Goal: Transaction & Acquisition: Book appointment/travel/reservation

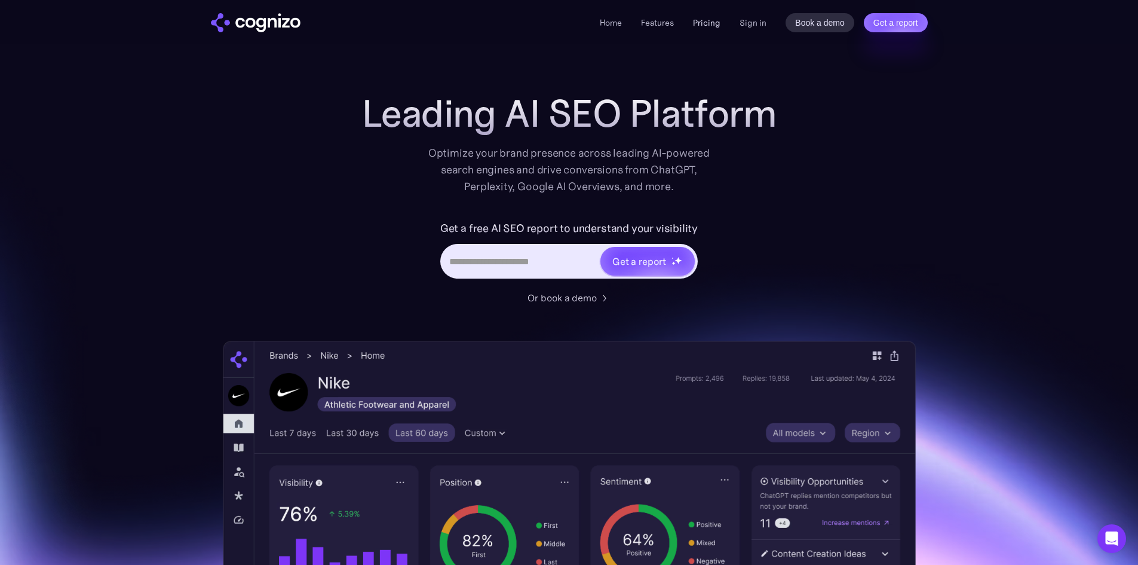
click at [707, 17] on link "Pricing" at bounding box center [706, 22] width 27 height 11
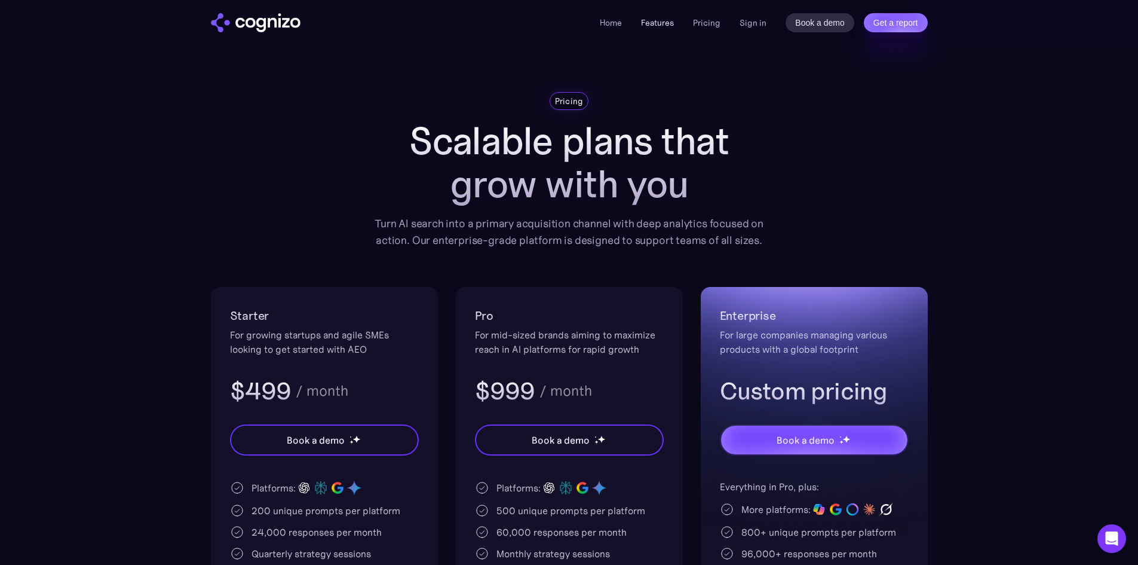
click at [671, 27] on link "Features" at bounding box center [657, 22] width 33 height 11
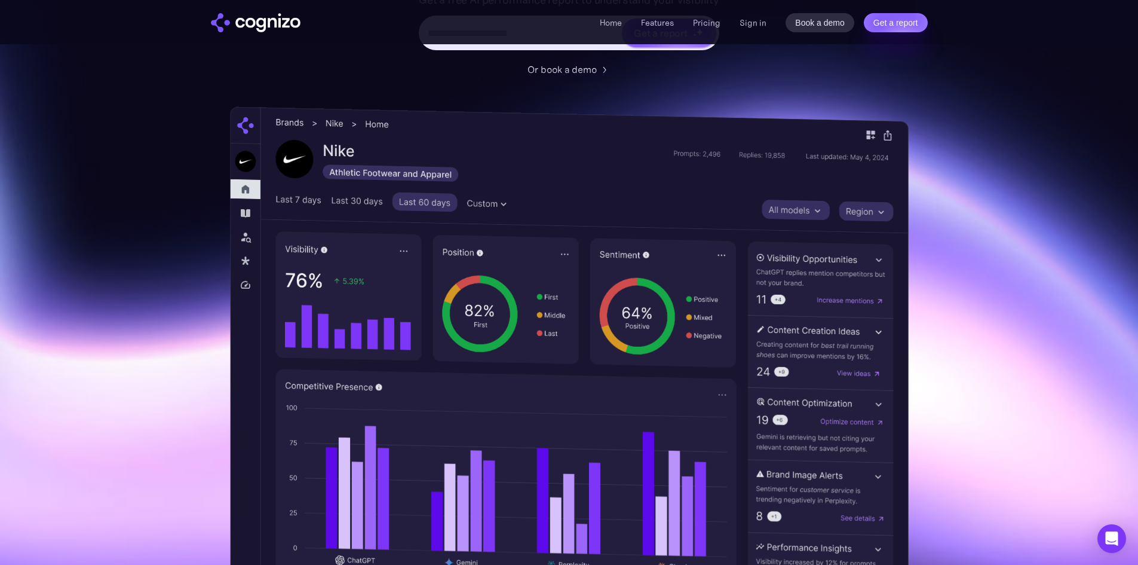
scroll to position [299, 0]
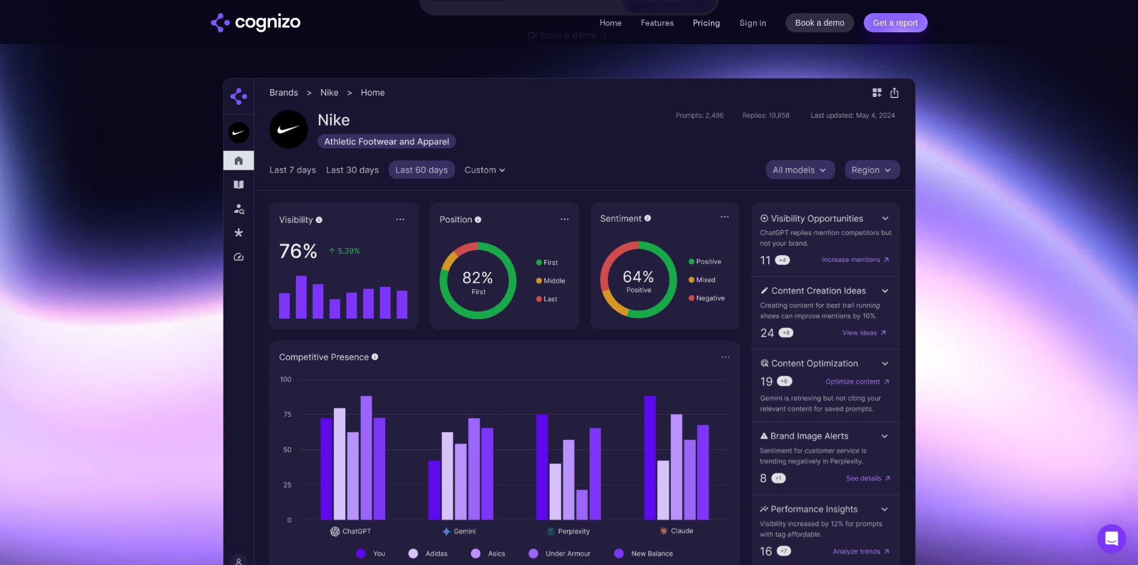
click at [704, 21] on link "Pricing" at bounding box center [706, 22] width 27 height 11
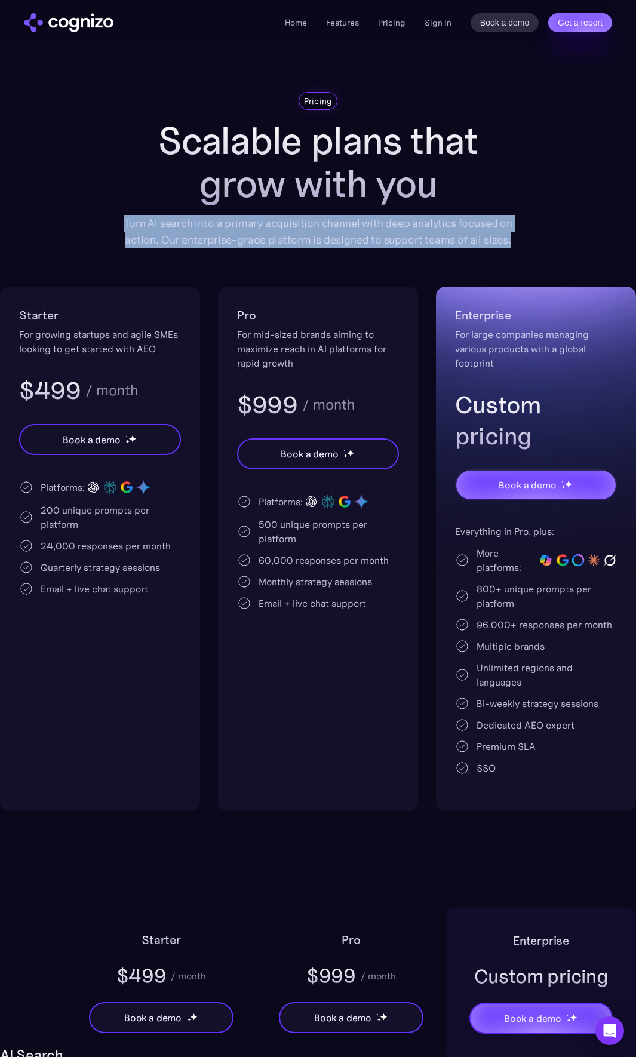
drag, startPoint x: 124, startPoint y: 223, endPoint x: 555, endPoint y: 232, distance: 430.8
click at [555, 232] on div "Pricing Scalable plans that grow with you Turn AI search into a primary acquisi…" at bounding box center [318, 451] width 636 height 719
copy div "Turn AI search into a primary acquisition channel with deep analytics focused o…"
click at [84, 23] on img "home" at bounding box center [69, 22] width 90 height 19
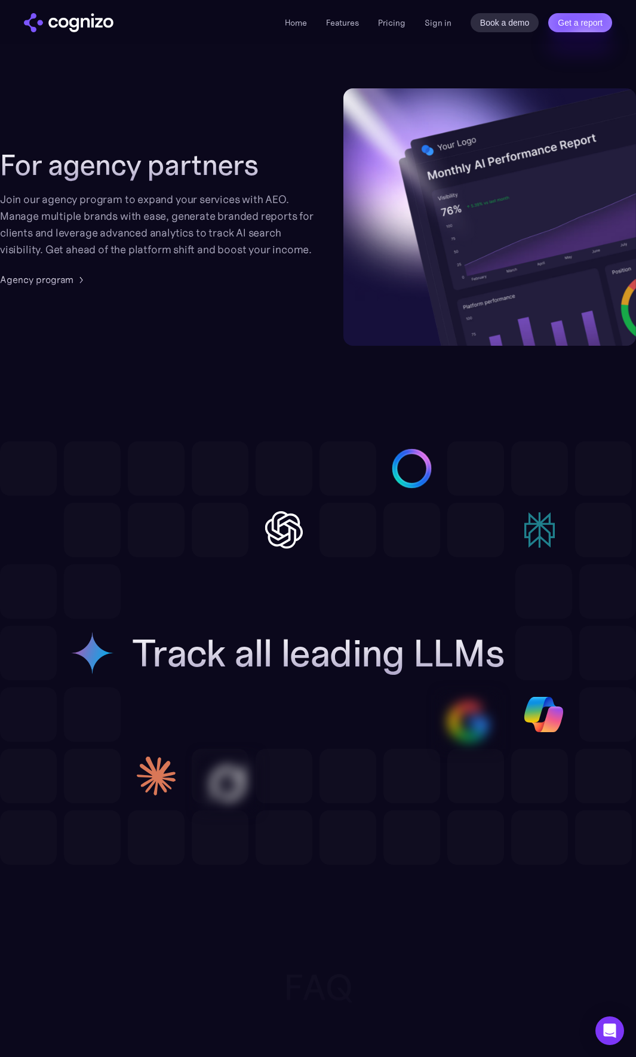
scroll to position [2808, 0]
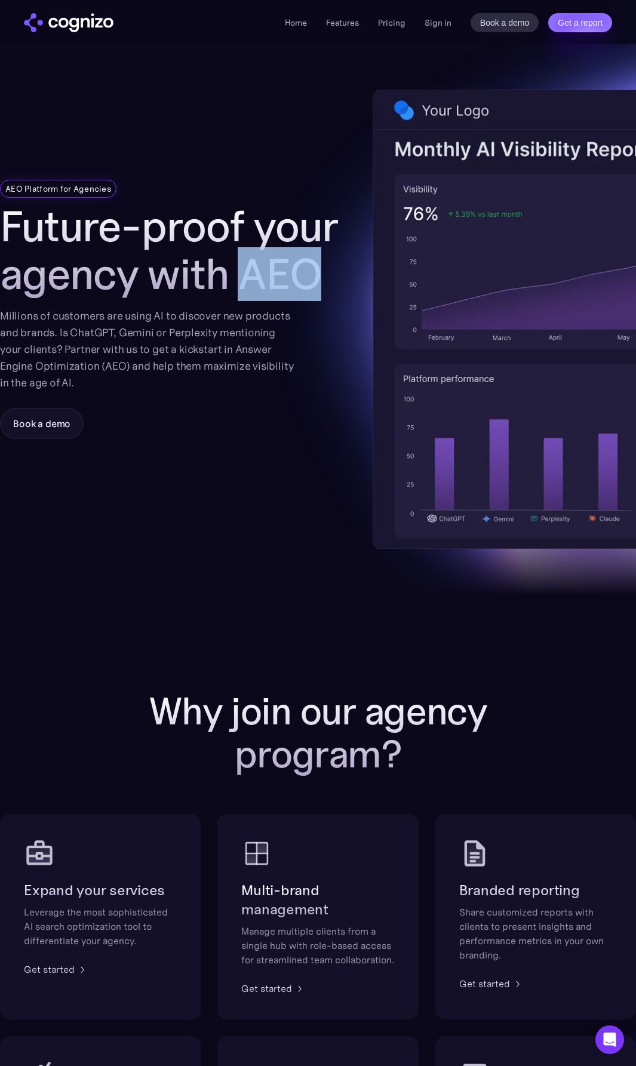
drag, startPoint x: 345, startPoint y: 280, endPoint x: 251, endPoint y: 280, distance: 94.4
click at [251, 280] on h1 "Future-proof your agency with AEO" at bounding box center [185, 251] width 370 height 96
copy h1 "AEO"
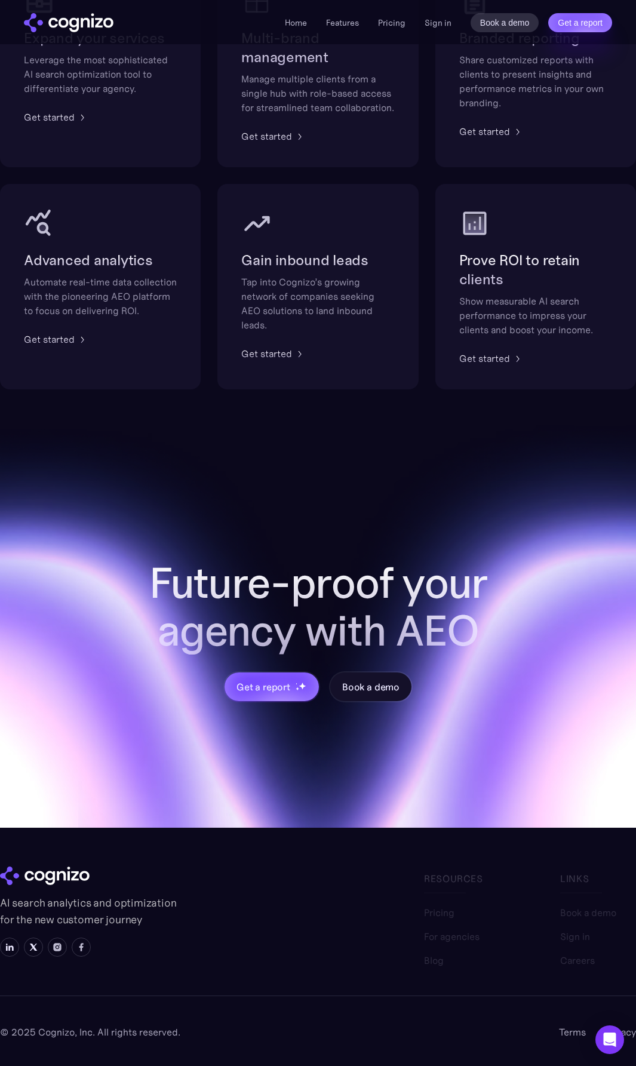
scroll to position [867, 0]
click at [377, 686] on div "Book a demo" at bounding box center [370, 687] width 57 height 14
